Goal: Complete application form: Complete application form

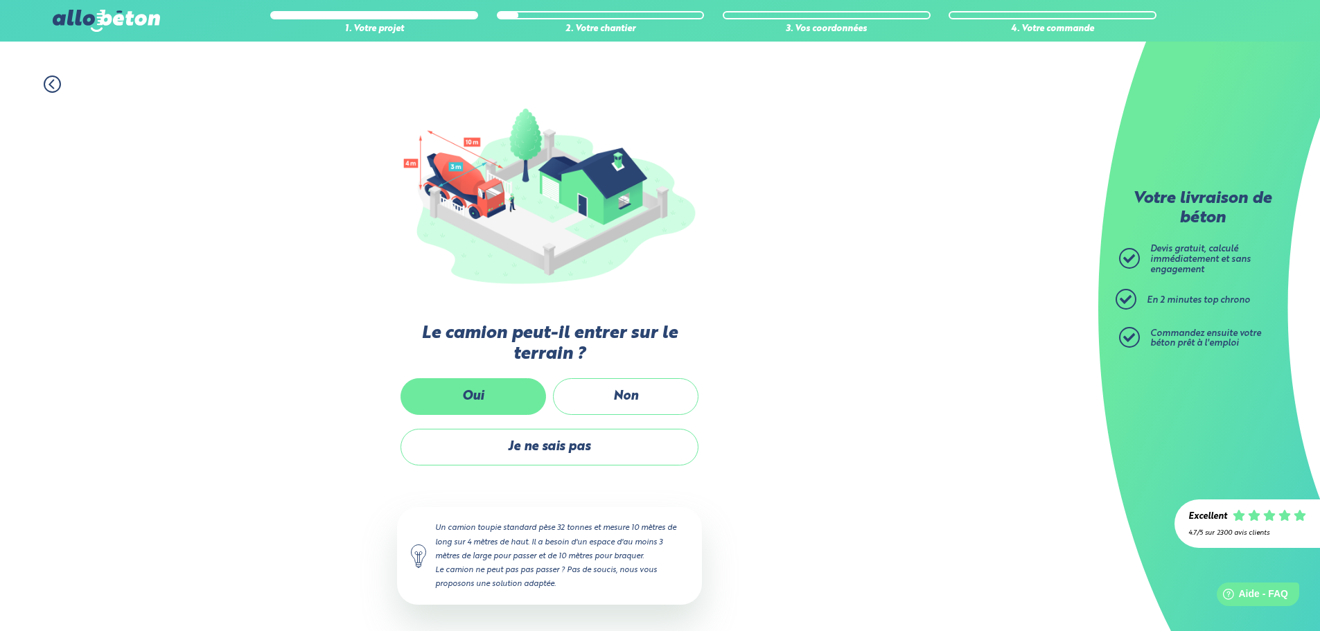
click at [496, 394] on label "Oui" at bounding box center [472, 396] width 145 height 37
click at [0, 0] on input "Oui" at bounding box center [0, 0] width 0 height 0
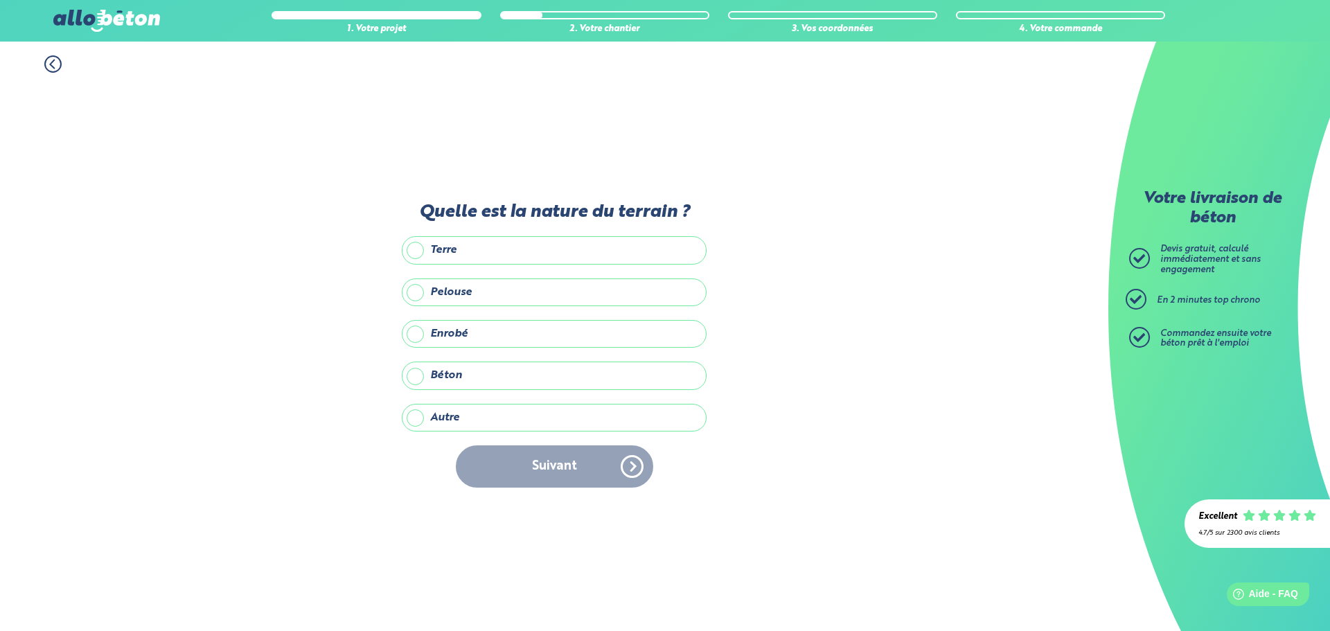
click at [418, 418] on label "Autre" at bounding box center [554, 418] width 305 height 28
click at [0, 0] on input "Autre" at bounding box center [0, 0] width 0 height 0
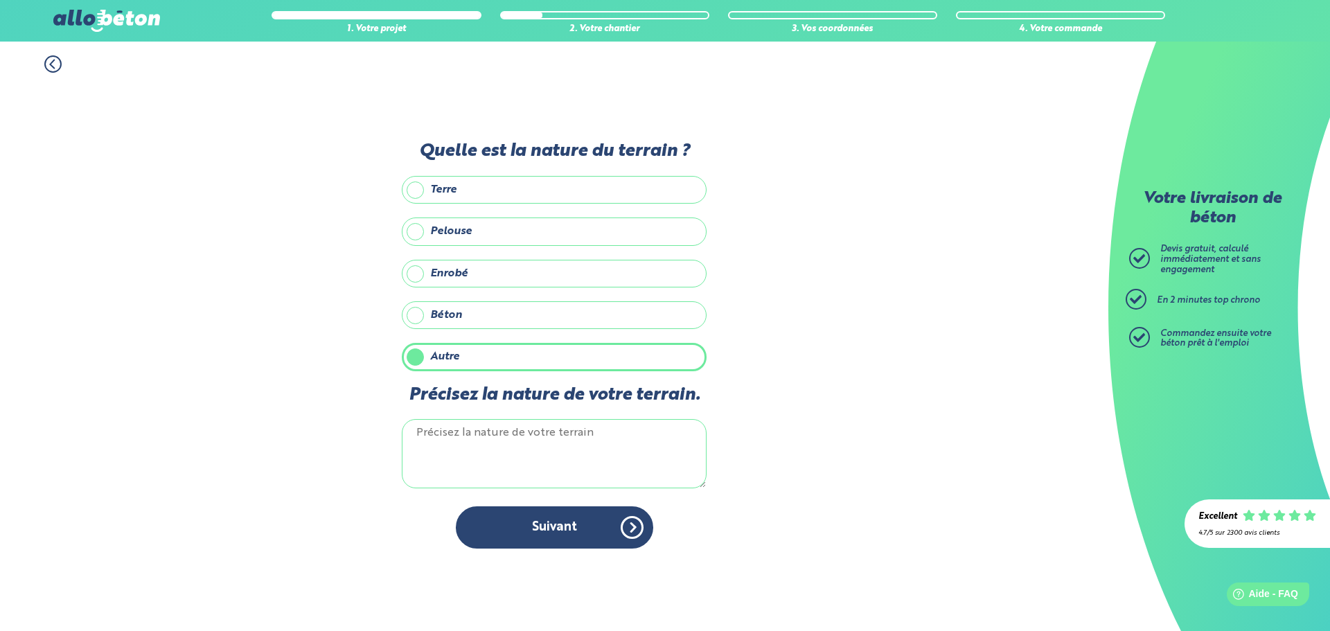
click at [432, 431] on textarea "Précisez la nature de votre terrain." at bounding box center [554, 453] width 305 height 69
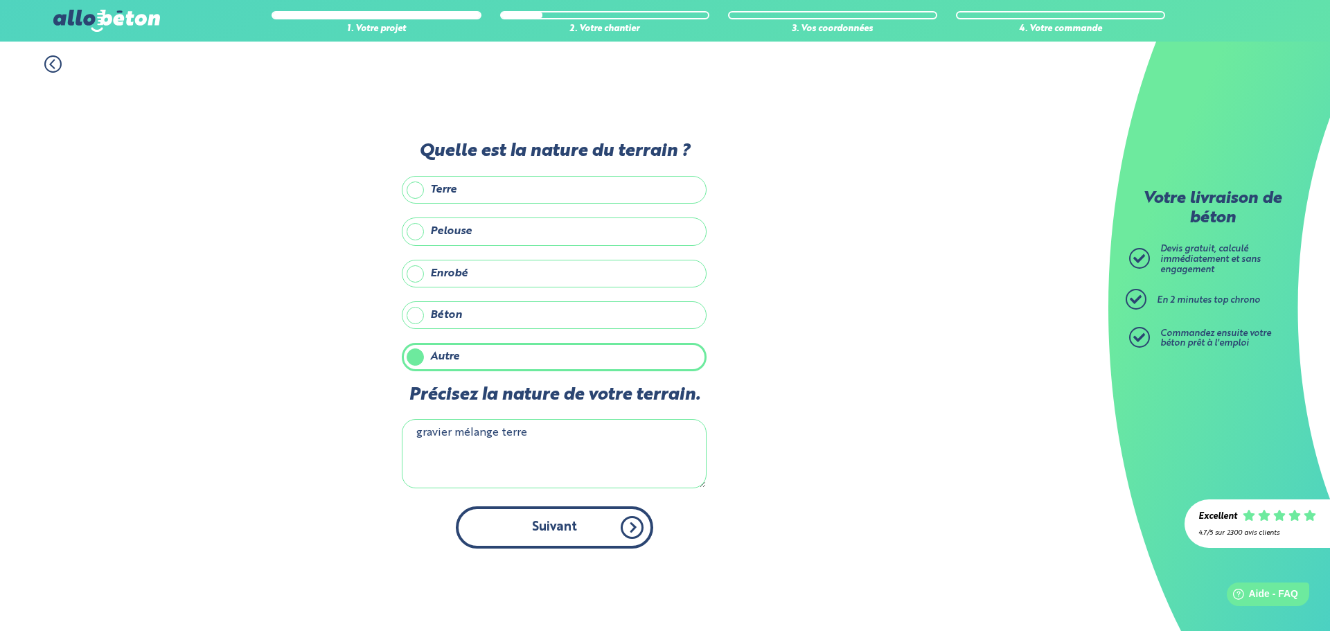
type textarea "gravier mélange terre"
click at [529, 535] on button "Suivant" at bounding box center [554, 527] width 197 height 42
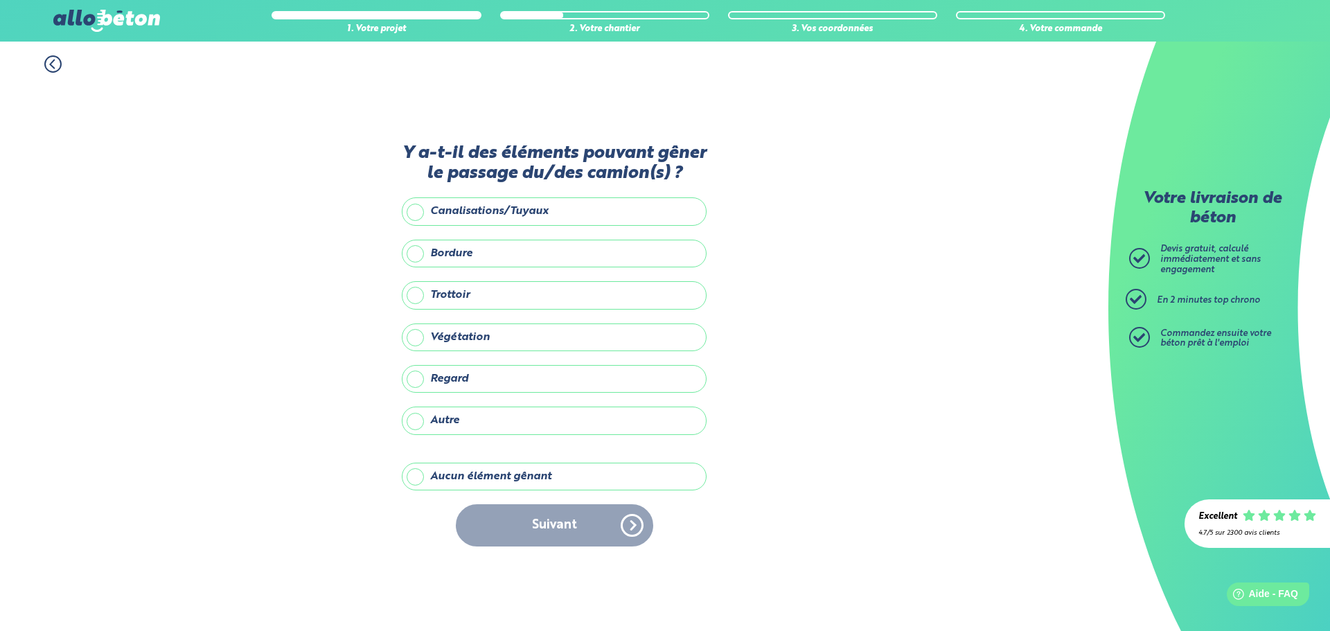
click at [418, 478] on label "Aucun élément gênant" at bounding box center [554, 477] width 305 height 28
click at [0, 0] on input "Aucun élément gênant" at bounding box center [0, 0] width 0 height 0
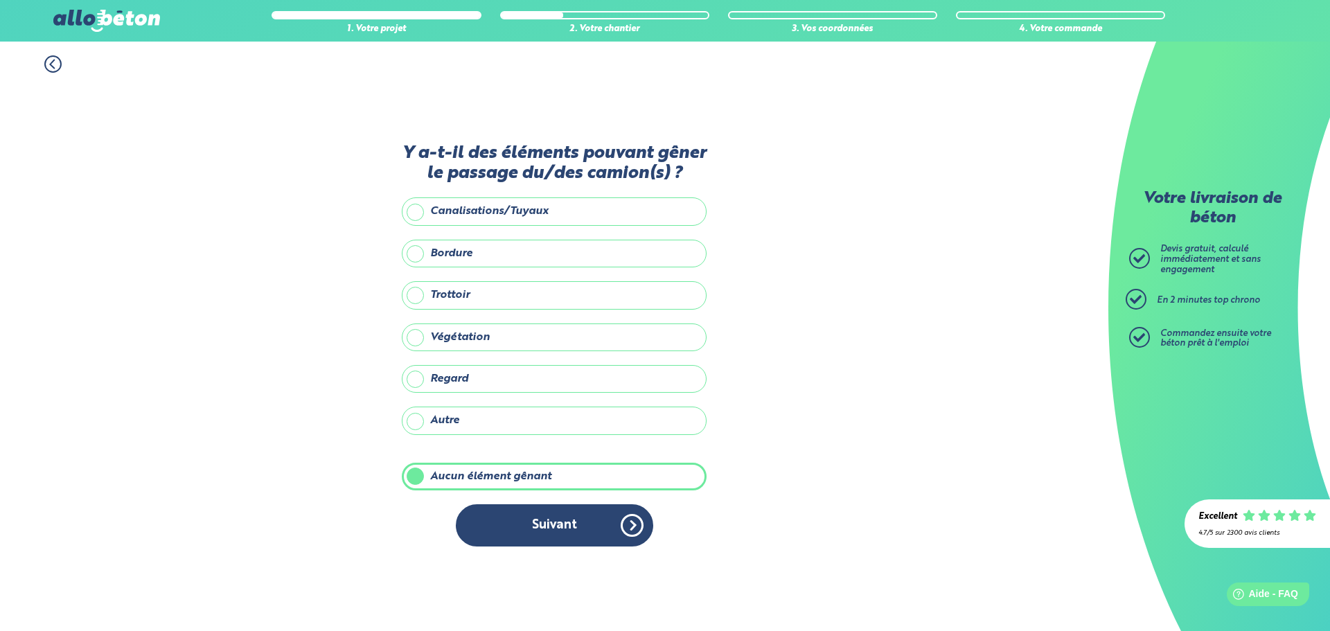
click at [576, 530] on button "Suivant" at bounding box center [554, 525] width 197 height 42
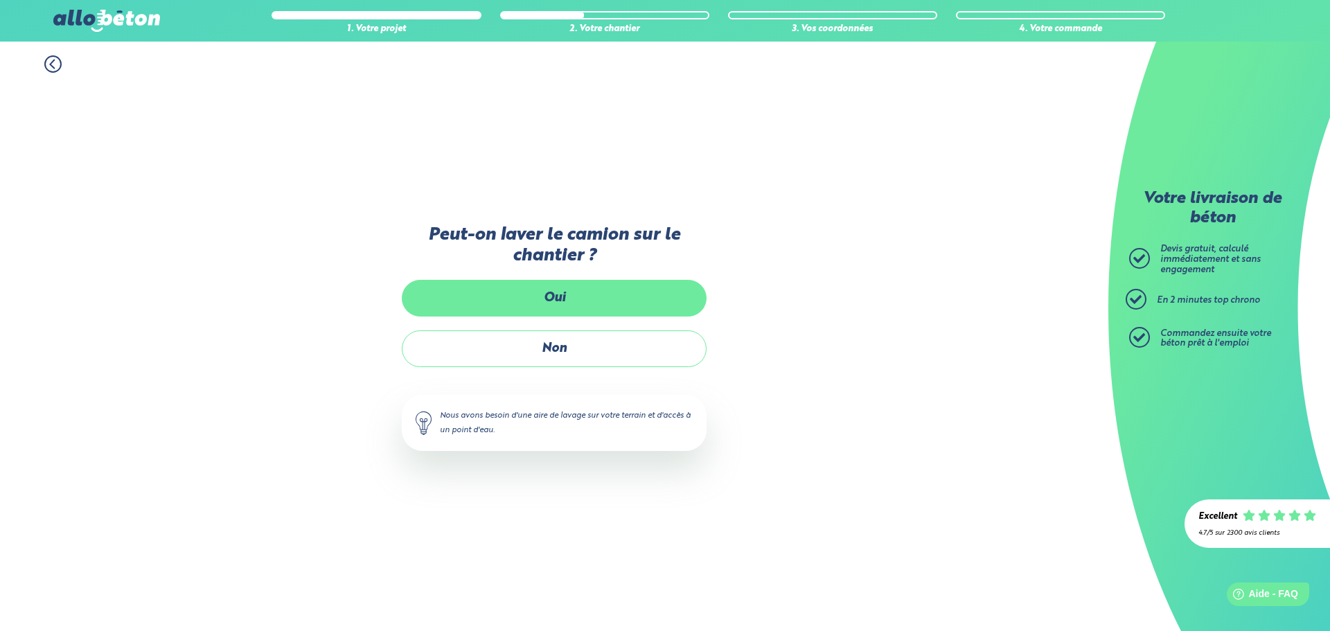
click at [556, 293] on label "Oui" at bounding box center [554, 298] width 305 height 37
click at [0, 0] on input "Oui" at bounding box center [0, 0] width 0 height 0
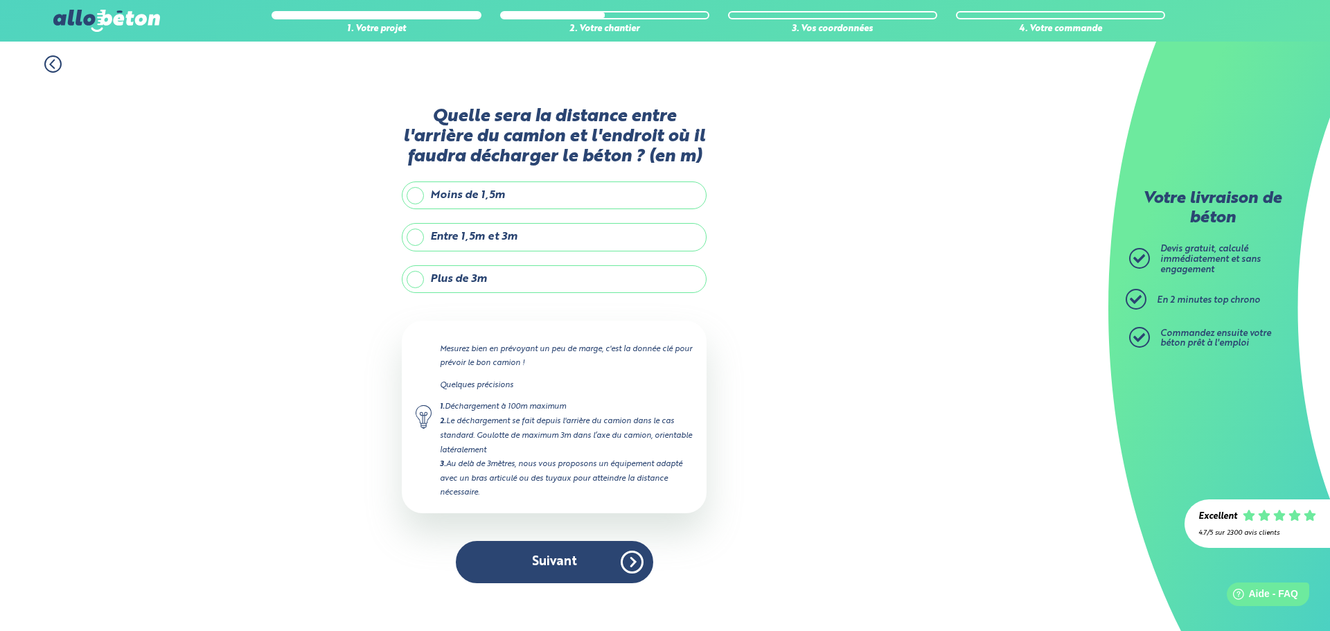
click at [417, 195] on label "Moins de 1,5m" at bounding box center [554, 196] width 305 height 28
click at [0, 0] on input "Moins de 1,5m" at bounding box center [0, 0] width 0 height 0
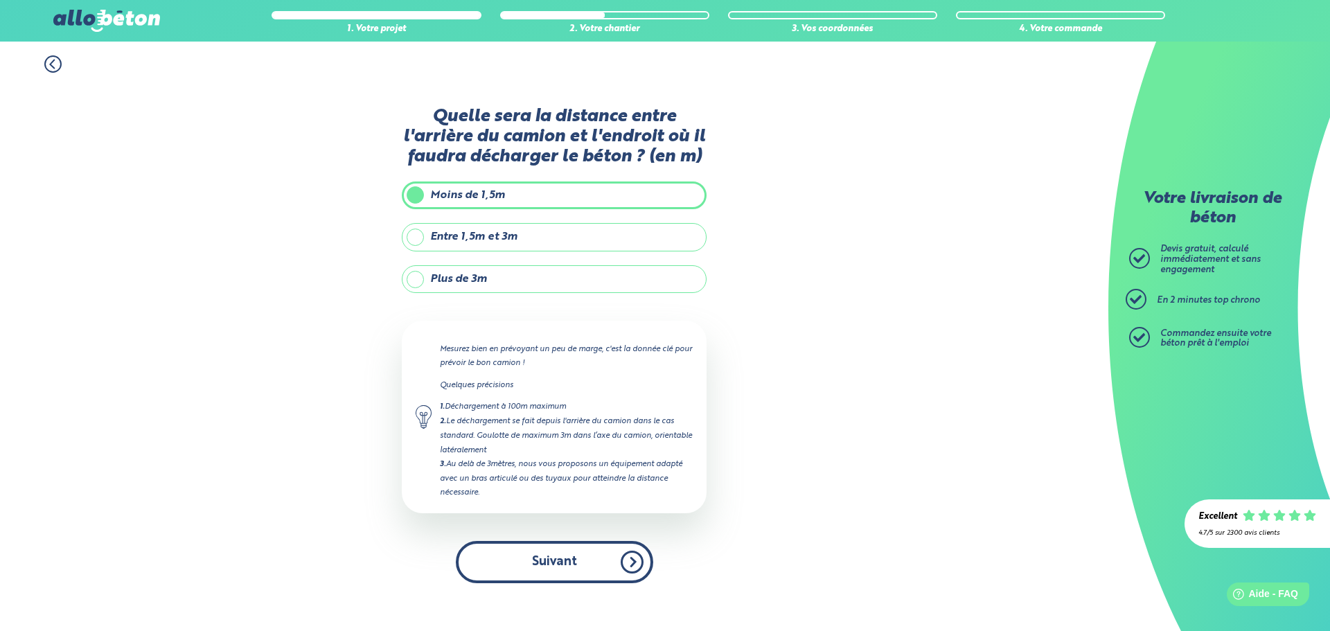
click at [538, 559] on button "Suivant" at bounding box center [554, 562] width 197 height 42
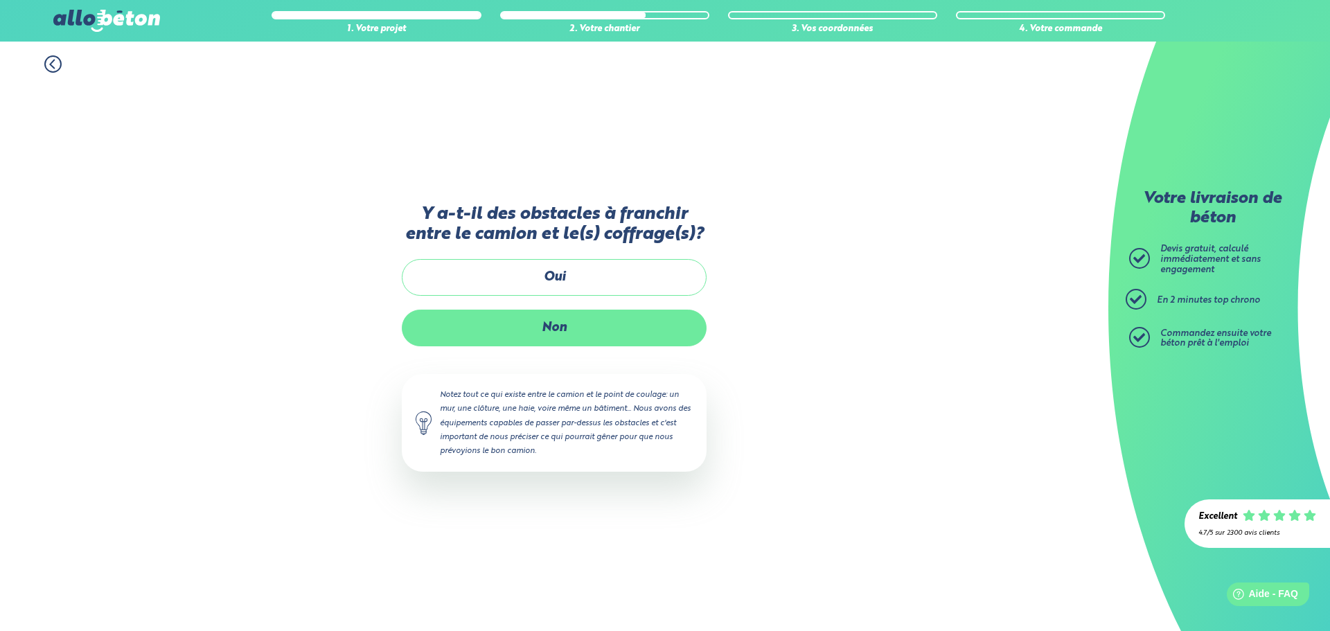
click at [576, 322] on label "Non" at bounding box center [554, 328] width 305 height 37
click at [0, 0] on input "Non" at bounding box center [0, 0] width 0 height 0
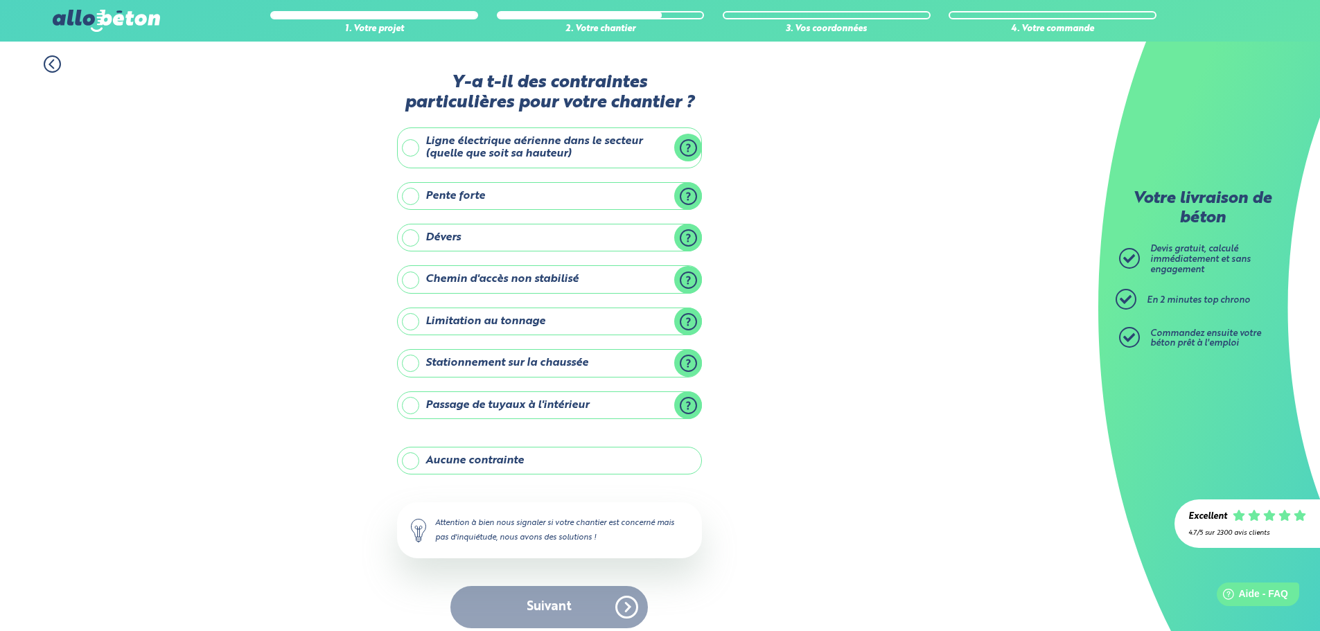
click at [409, 457] on label "Aucune contrainte" at bounding box center [549, 461] width 305 height 28
click at [0, 0] on input "Aucune contrainte" at bounding box center [0, 0] width 0 height 0
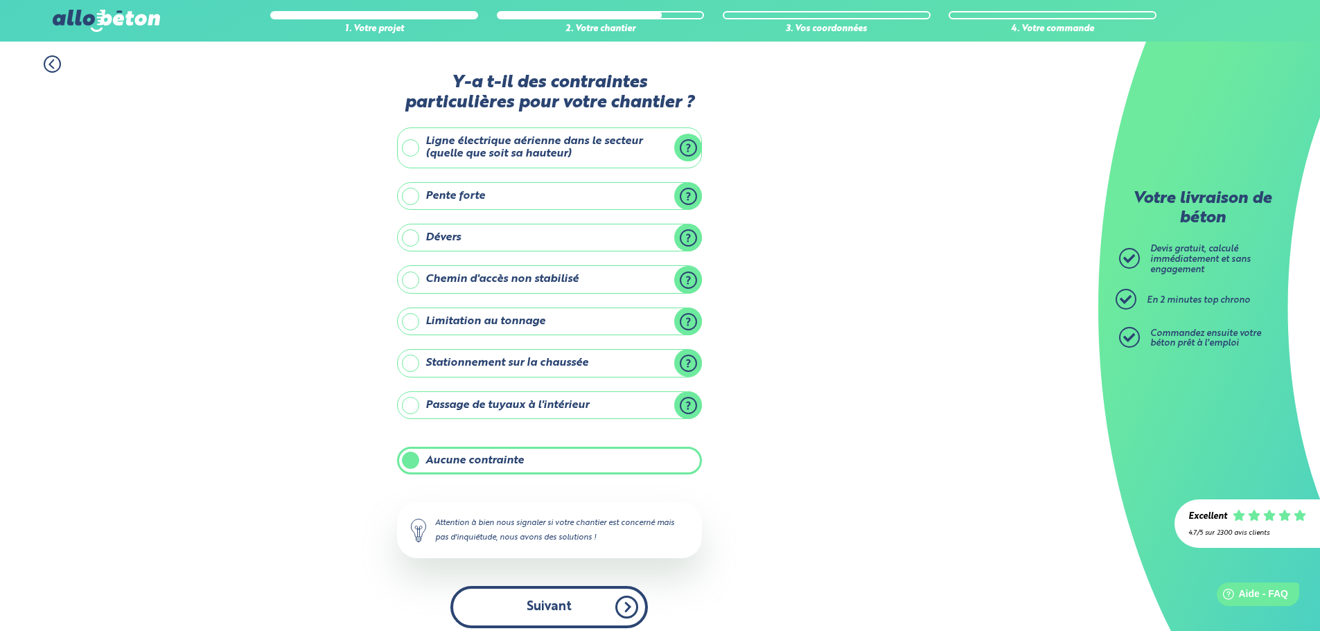
click at [545, 606] on button "Suivant" at bounding box center [548, 607] width 197 height 42
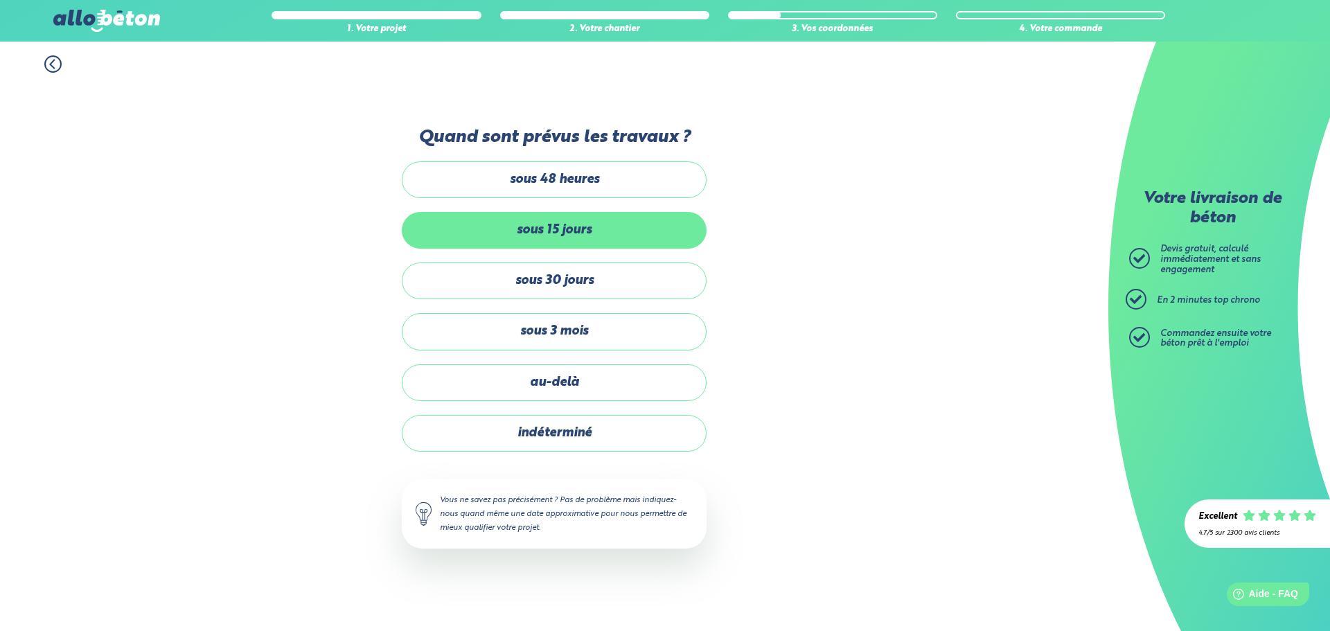
click at [579, 239] on label "sous 15 jours" at bounding box center [554, 230] width 305 height 37
click at [0, 0] on input "sous 15 jours" at bounding box center [0, 0] width 0 height 0
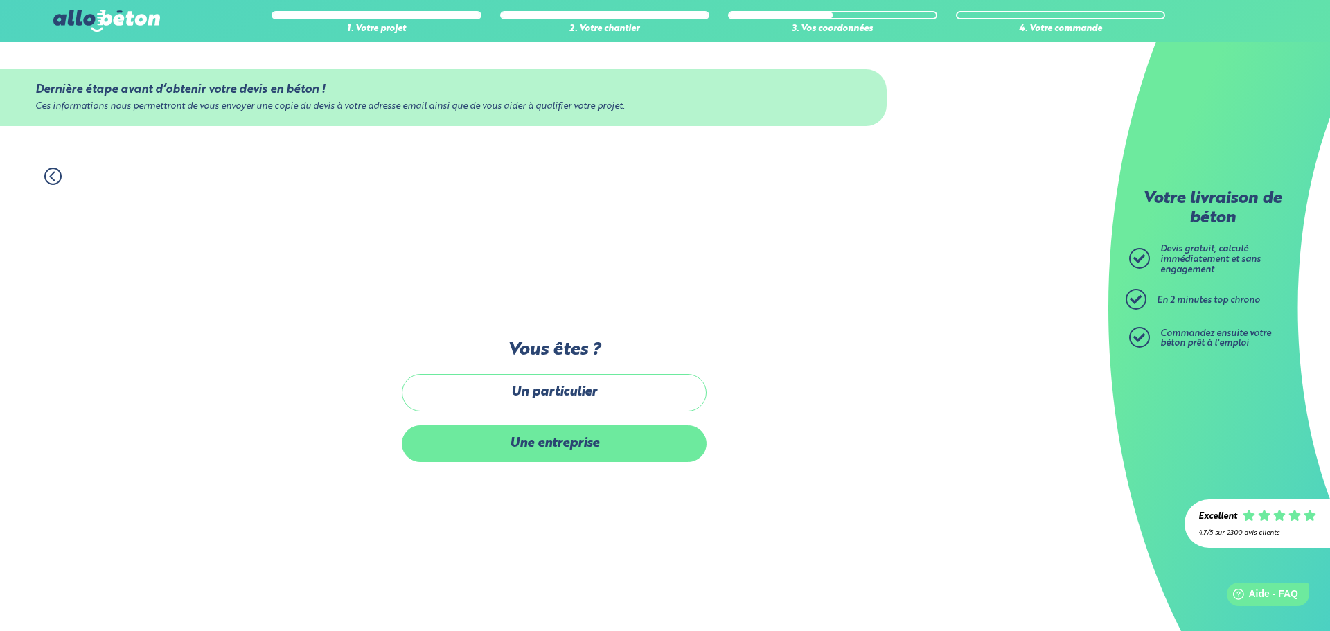
click at [541, 446] on label "Une entreprise" at bounding box center [554, 443] width 305 height 37
click at [0, 0] on input "Une entreprise" at bounding box center [0, 0] width 0 height 0
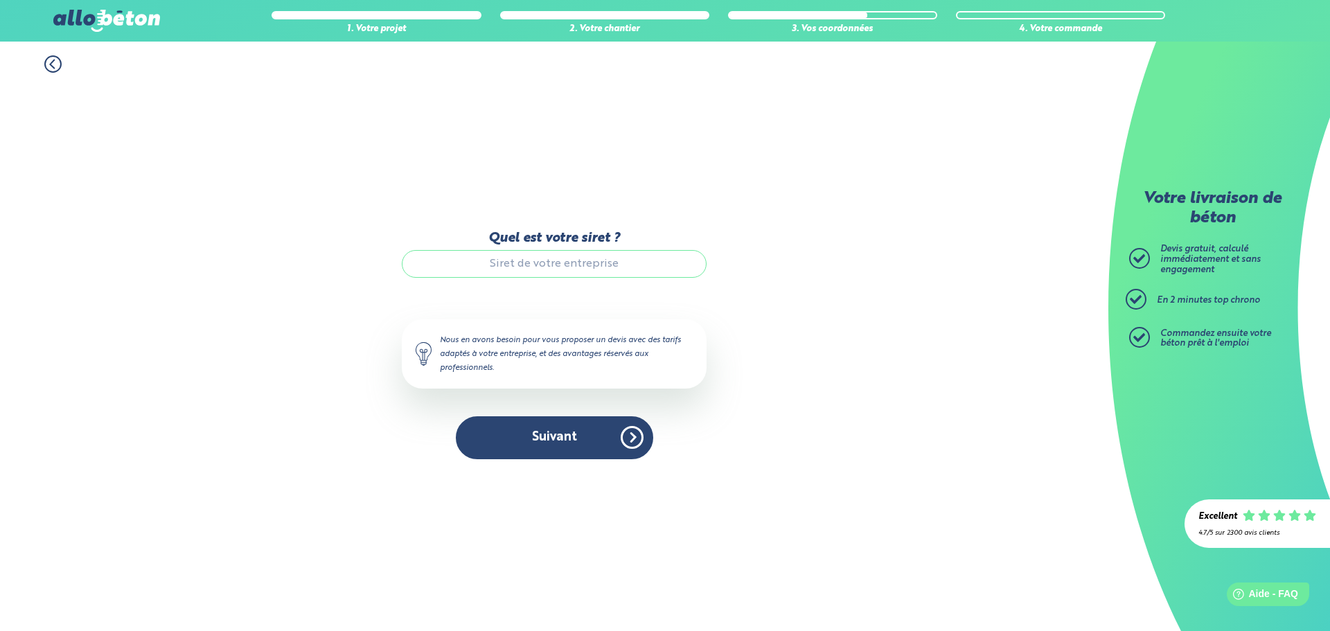
click at [481, 260] on input "Quel est votre siret ?" at bounding box center [554, 264] width 305 height 28
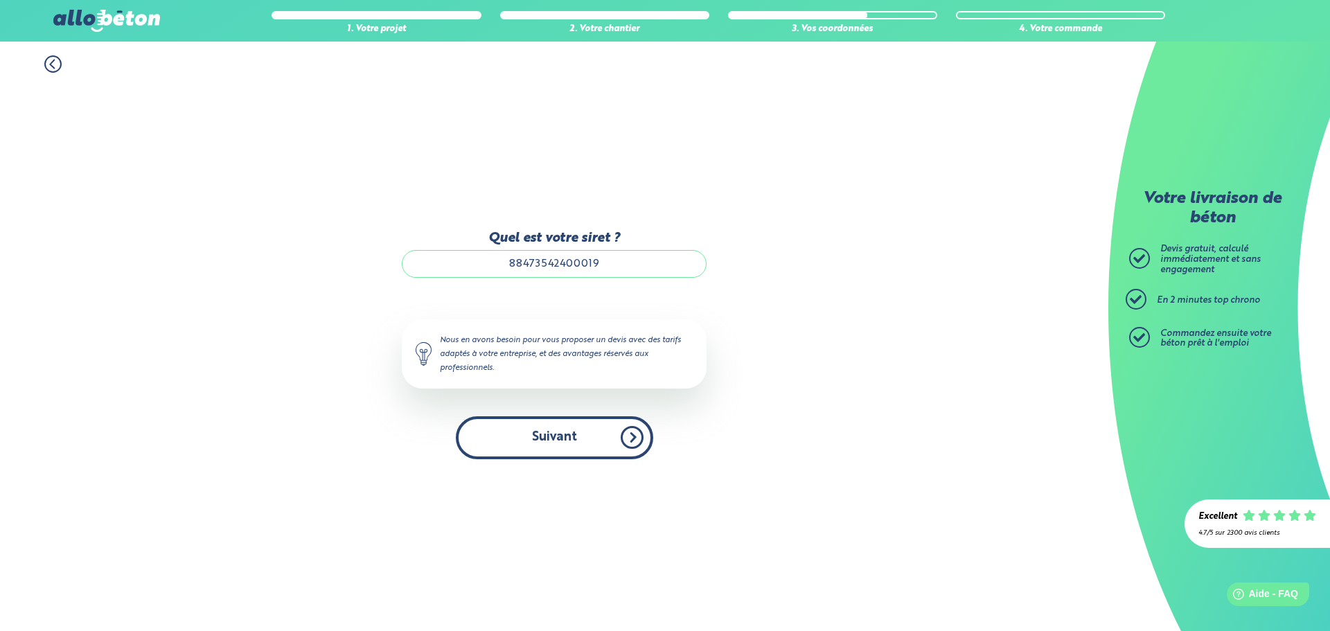
type input "88473542400019"
click at [570, 431] on button "Suivant" at bounding box center [554, 437] width 197 height 42
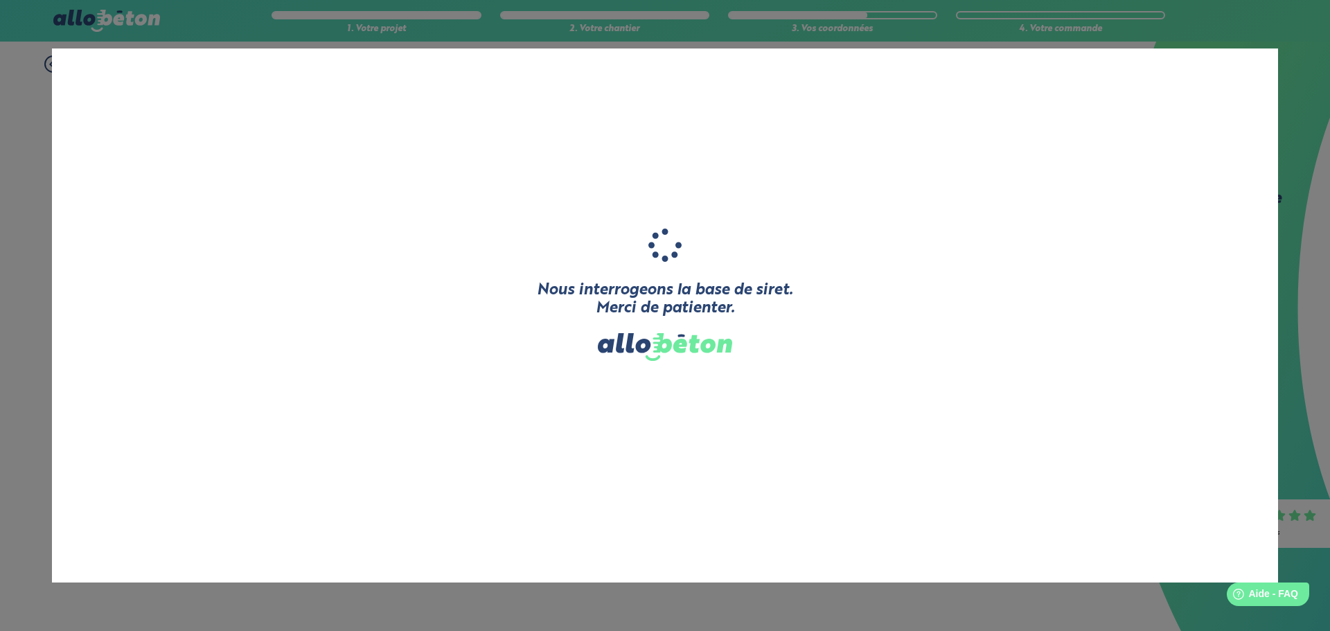
type input "CHAMPION TOUS TRAVAUX"
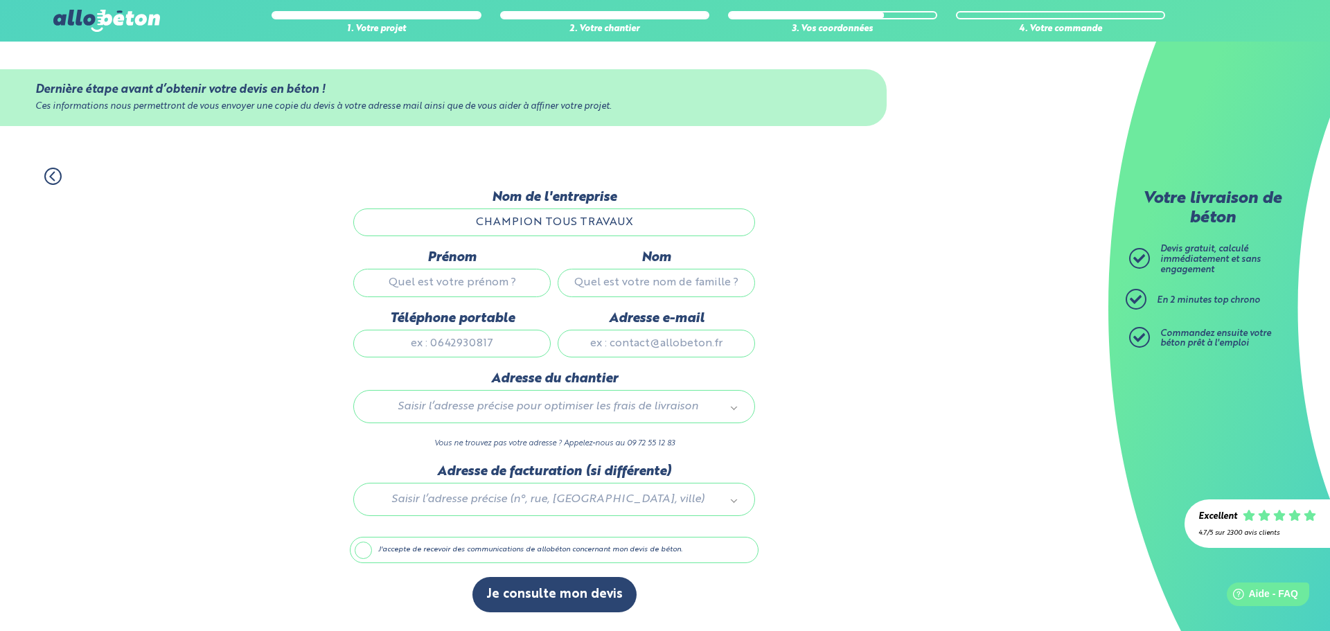
click at [446, 279] on input "Prénom" at bounding box center [451, 283] width 197 height 28
type input "Christophe"
type input "Champion"
type input "0656894043"
type input "christophe.champion69@gmail.com"
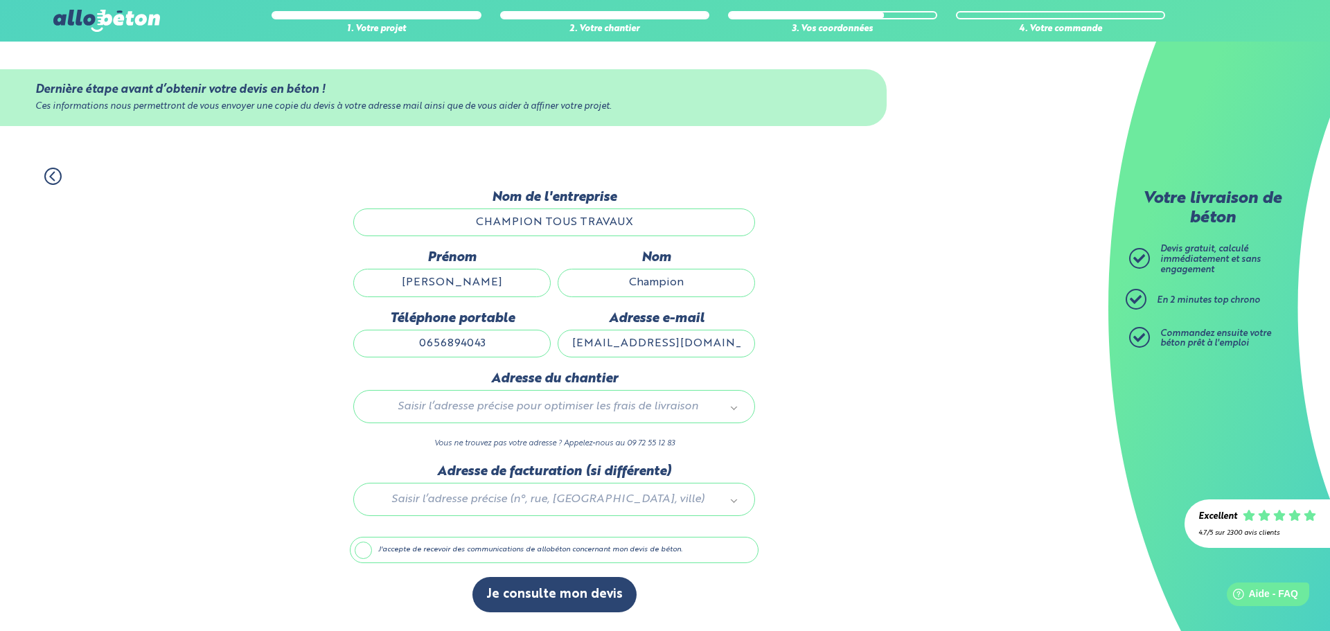
type input "53 route des Dravots"
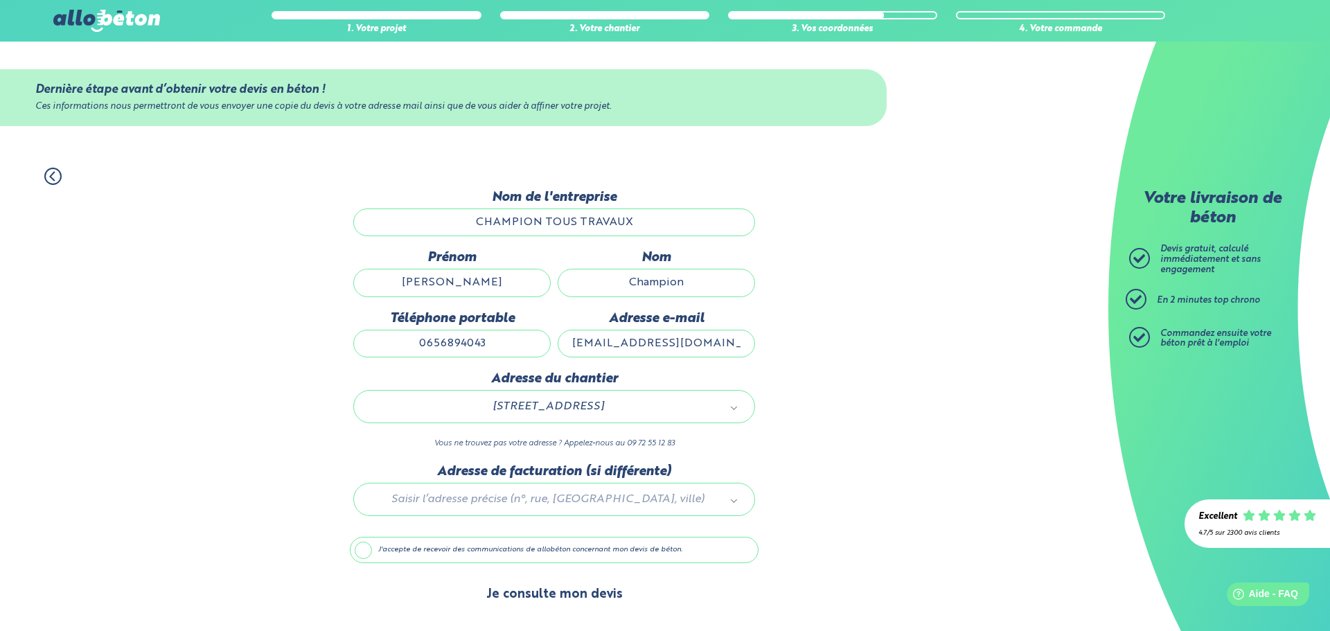
click at [535, 593] on button "Je consulte mon devis" at bounding box center [555, 594] width 164 height 35
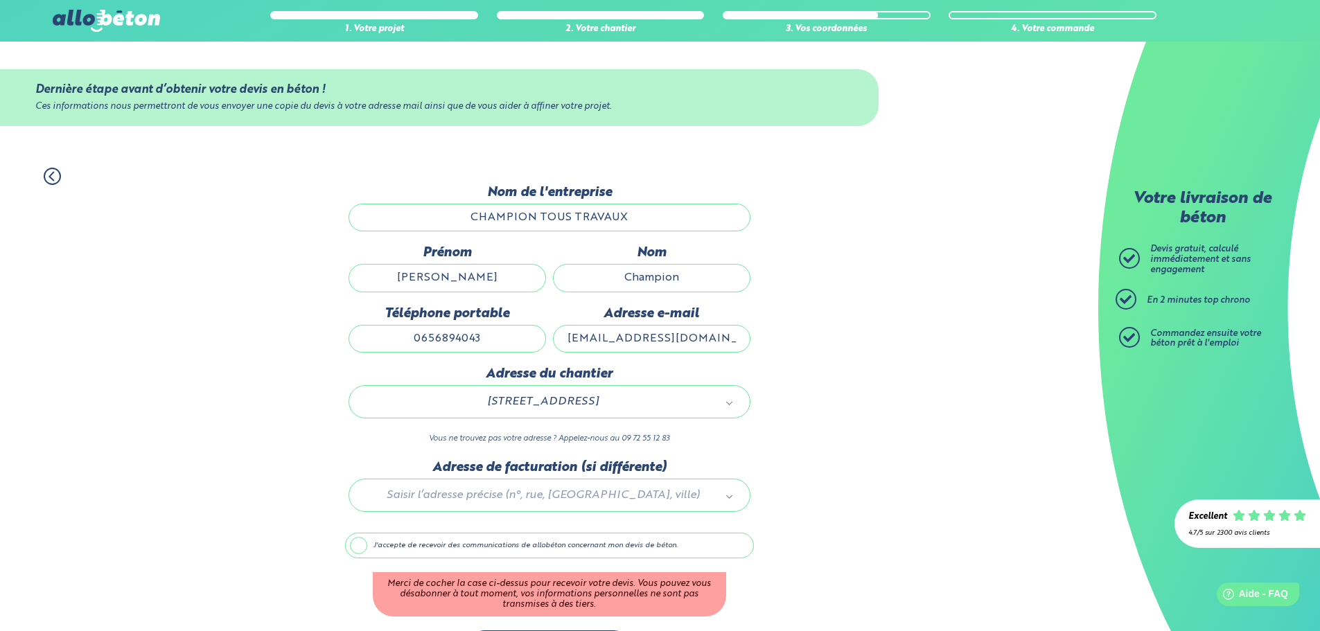
click at [353, 543] on label "J'accepte de recevoir des communications de allobéton concernant mon devis de b…" at bounding box center [549, 546] width 409 height 26
click at [0, 0] on input "J'accepte de recevoir des communications de allobéton concernant mon devis de b…" at bounding box center [0, 0] width 0 height 0
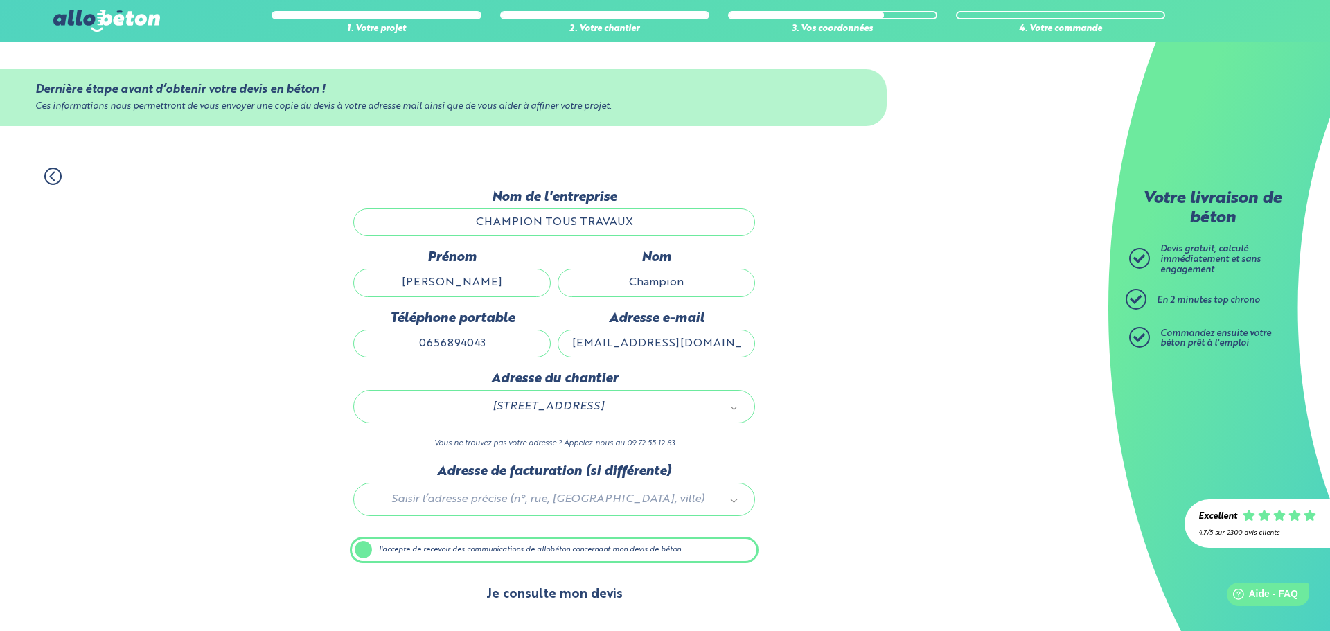
click at [507, 587] on button "Je consulte mon devis" at bounding box center [555, 594] width 164 height 35
